Goal: Information Seeking & Learning: Find specific fact

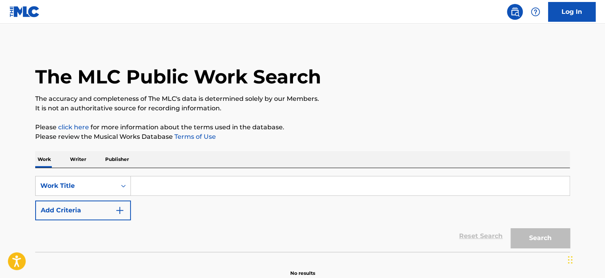
click at [203, 178] on input "Search Form" at bounding box center [350, 185] width 438 height 19
paste input "A Handful at a Time"
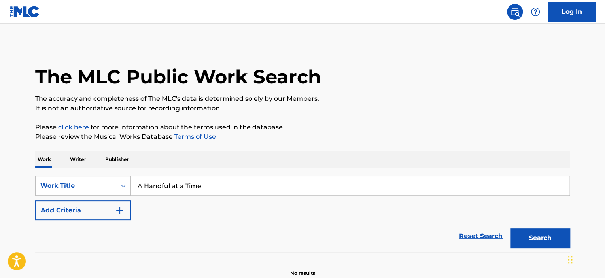
type input "A Handful at a Time"
click at [111, 203] on button "Add Criteria" at bounding box center [83, 210] width 96 height 20
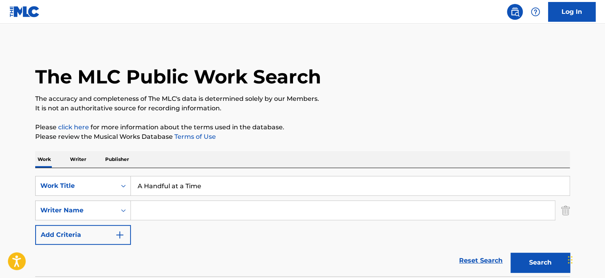
click at [153, 208] on input "Search Form" at bounding box center [343, 210] width 424 height 19
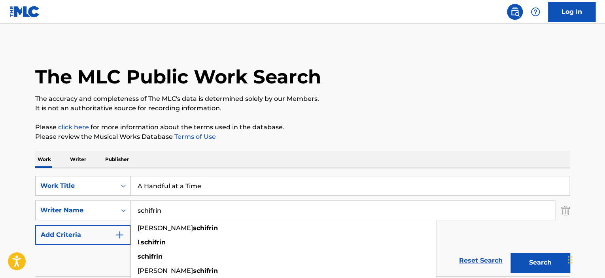
type input "schifrin"
click at [510, 253] on button "Search" at bounding box center [539, 263] width 59 height 20
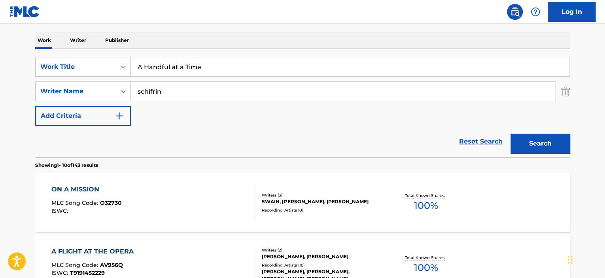
scroll to position [119, 0]
click at [168, 68] on input "A Handful at a Time" at bounding box center [350, 67] width 438 height 19
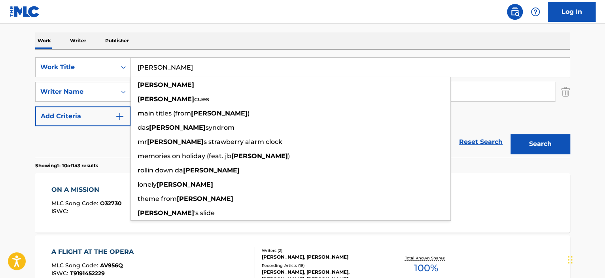
type input "[PERSON_NAME]"
click at [510, 134] on button "Search" at bounding box center [539, 144] width 59 height 20
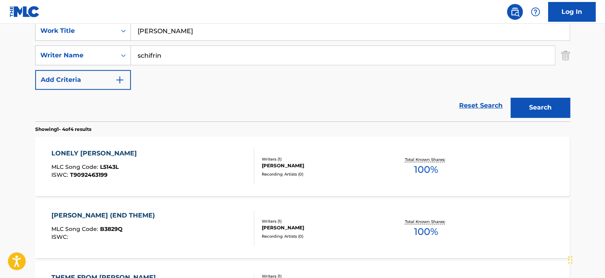
scroll to position [198, 0]
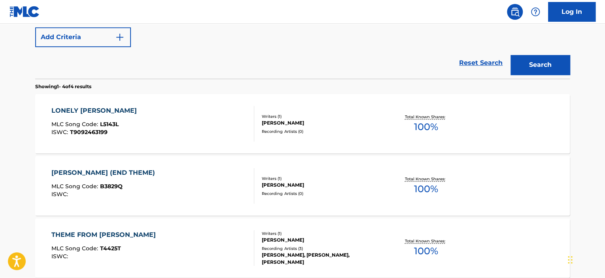
click at [220, 182] on div "[PERSON_NAME] (END THEME) MLC Song Code : B3829Q ISWC :" at bounding box center [152, 186] width 203 height 36
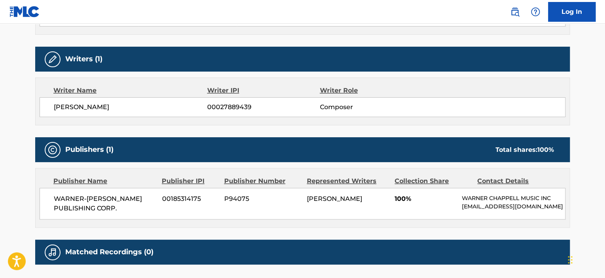
scroll to position [328, 0]
